Goal: Transaction & Acquisition: Purchase product/service

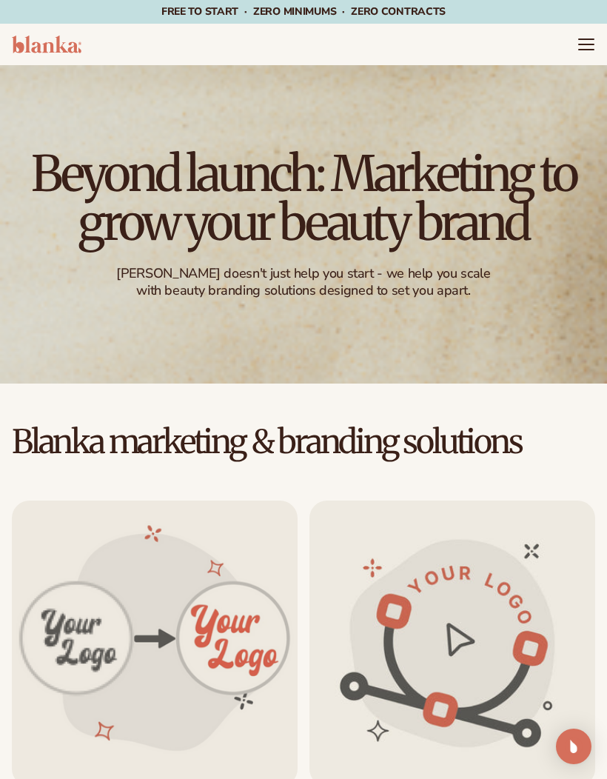
click at [566, 41] on header "Cart product catalog The Lab by [PERSON_NAME]" at bounding box center [303, 44] width 607 height 41
click at [577, 49] on icon "Menu" at bounding box center [586, 45] width 18 height 18
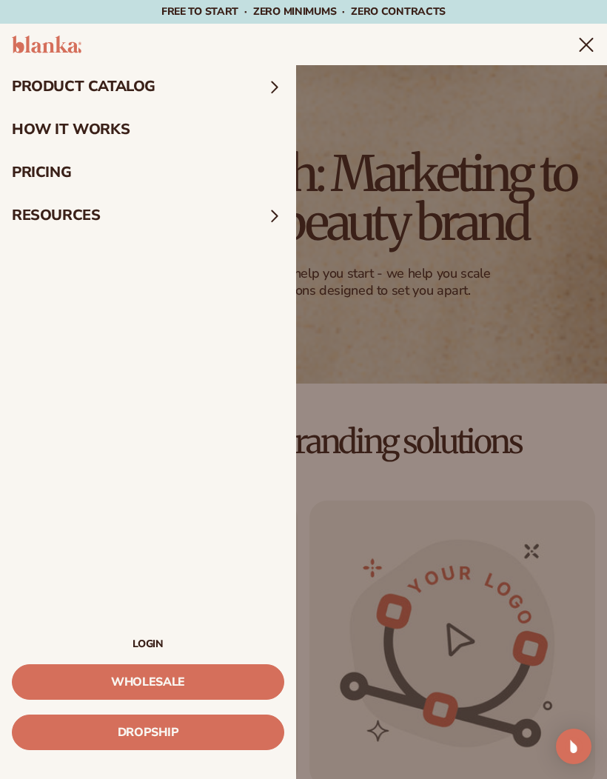
click at [224, 127] on link "How It Works" at bounding box center [148, 129] width 296 height 43
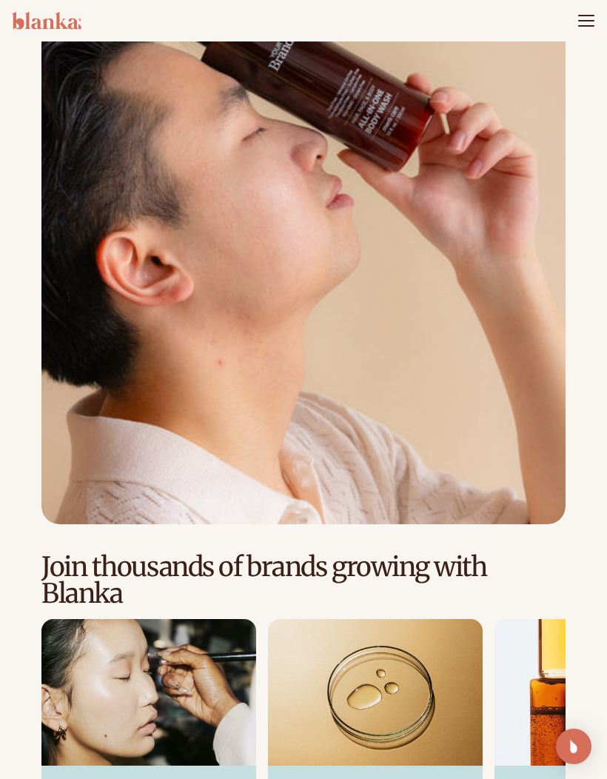
scroll to position [2177, 0]
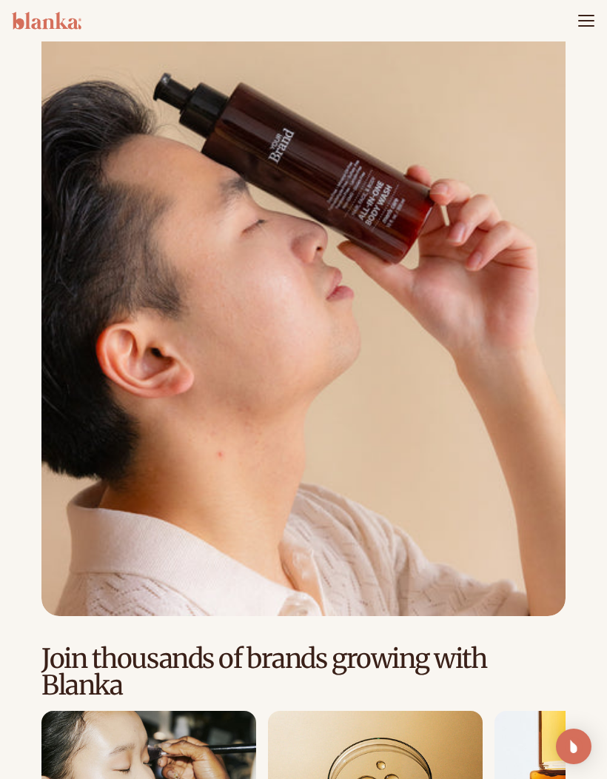
click at [592, 9] on header "Cart product catalog The Lab by [PERSON_NAME]" at bounding box center [303, 20] width 607 height 41
click at [579, 21] on icon "Menu" at bounding box center [586, 21] width 15 height 0
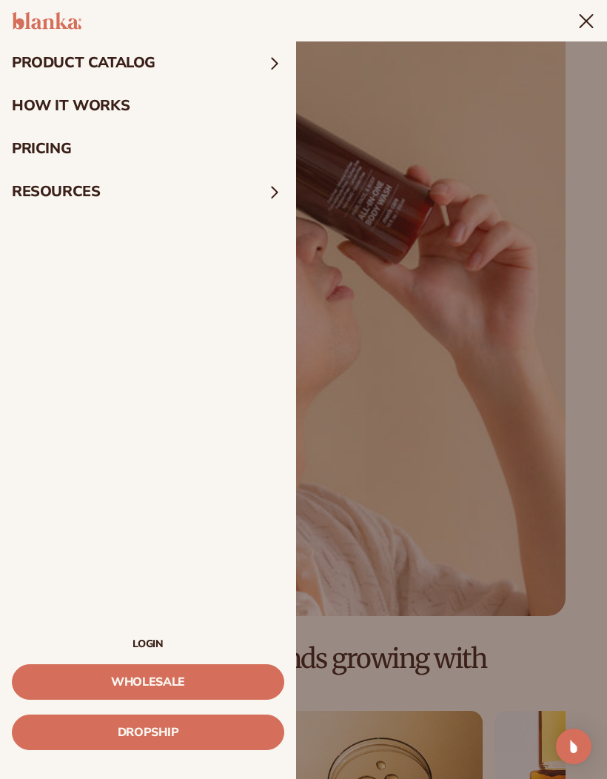
click at [218, 198] on summary "resources" at bounding box center [148, 191] width 296 height 43
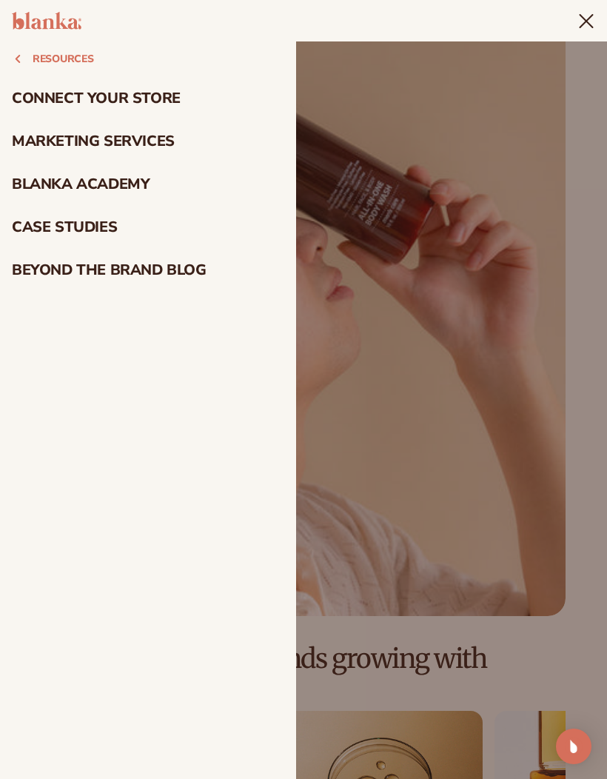
click at [159, 144] on link "Marketing services" at bounding box center [148, 141] width 296 height 43
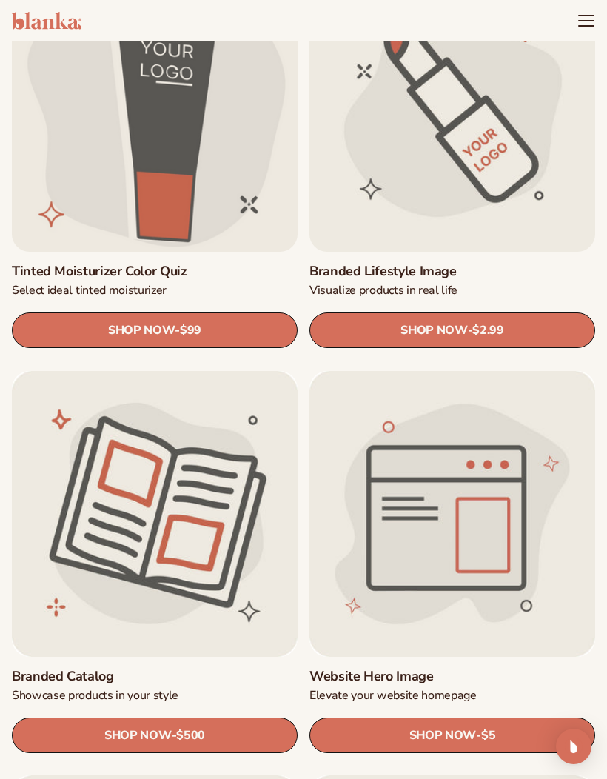
scroll to position [2522, 0]
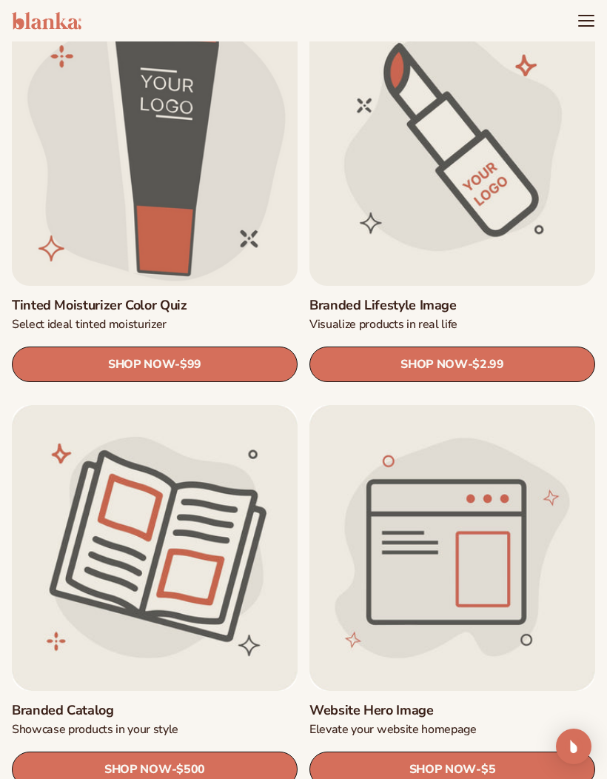
click at [463, 298] on link "Branded Lifestyle Image" at bounding box center [452, 306] width 286 height 16
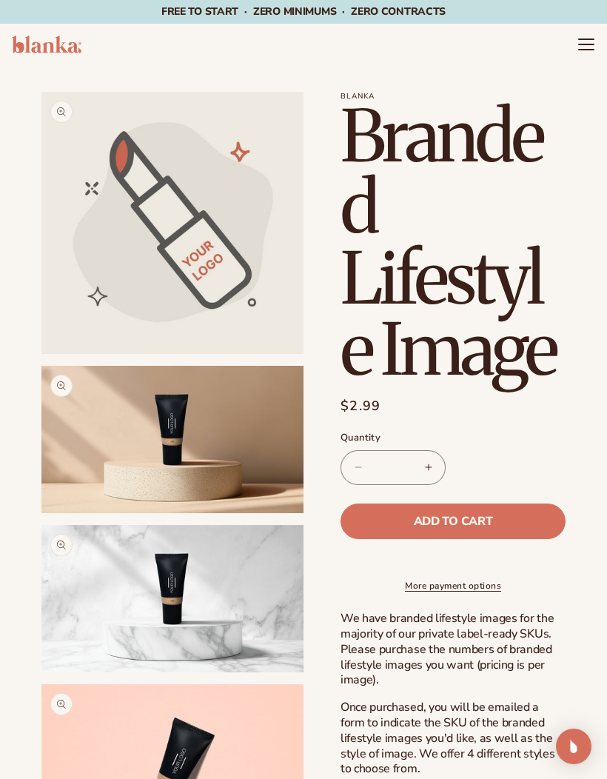
click at [589, 52] on icon "Menu" at bounding box center [586, 45] width 18 height 18
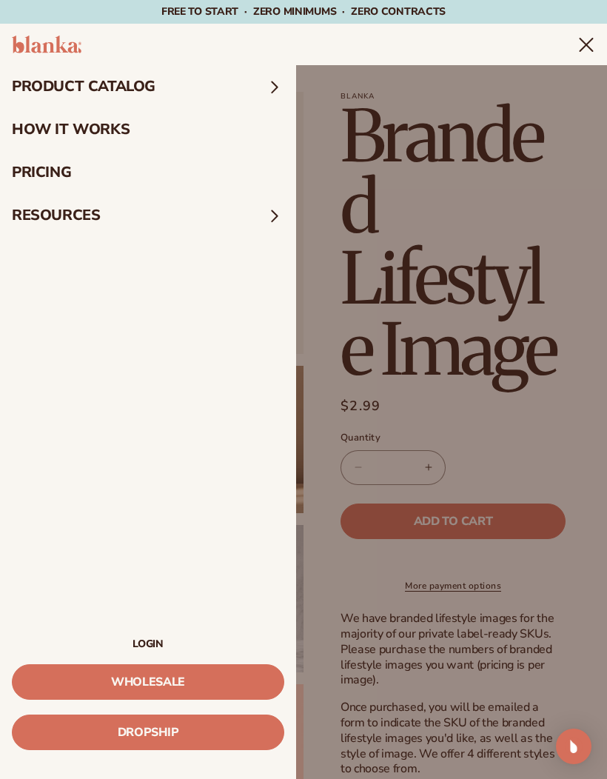
click at [595, 53] on summary "Menu" at bounding box center [586, 45] width 18 height 18
